Goal: Book appointment/travel/reservation

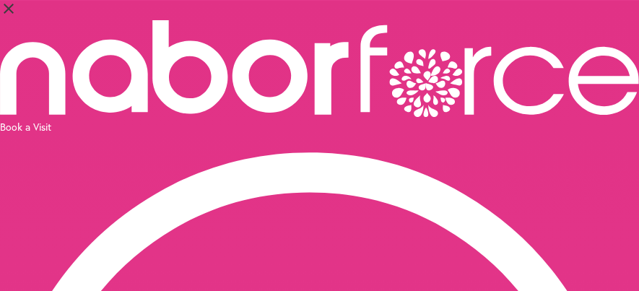
select select "*"
click at [537, 120] on div "Book a Visit" at bounding box center [319, 127] width 639 height 14
